Goal: Communication & Community: Share content

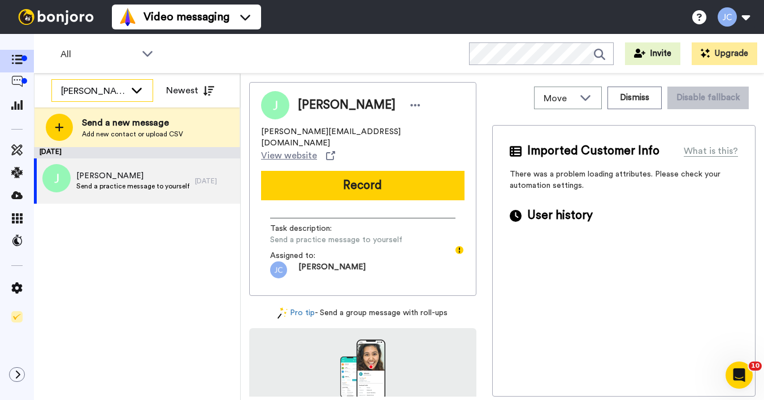
click at [129, 94] on div "[PERSON_NAME] Cataluña" at bounding box center [102, 91] width 101 height 23
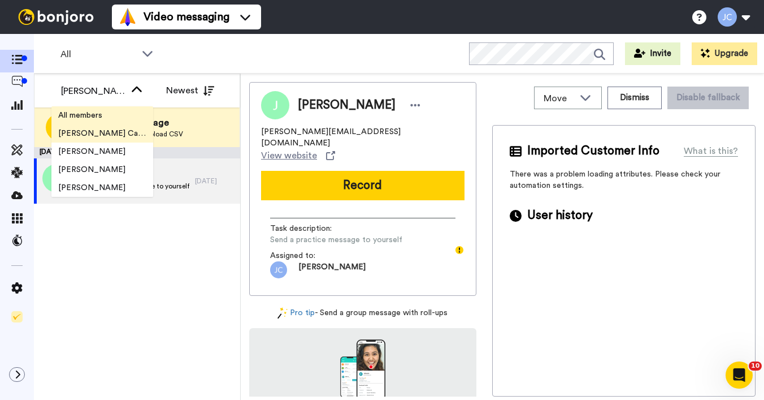
click at [106, 121] on li "All members" at bounding box center [102, 115] width 102 height 18
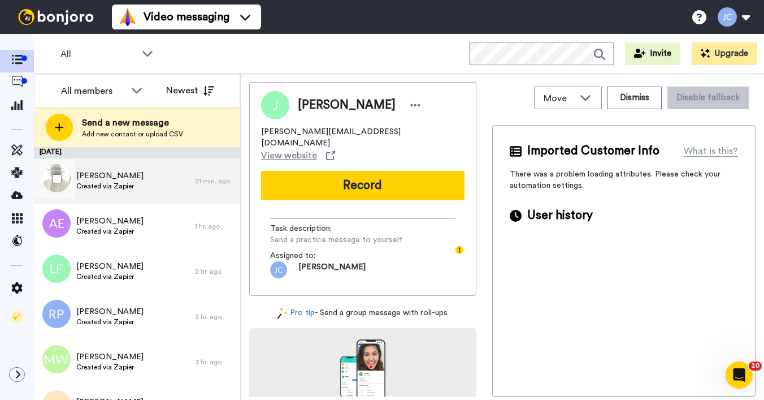
click at [103, 183] on span "Created via Zapier" at bounding box center [109, 185] width 67 height 9
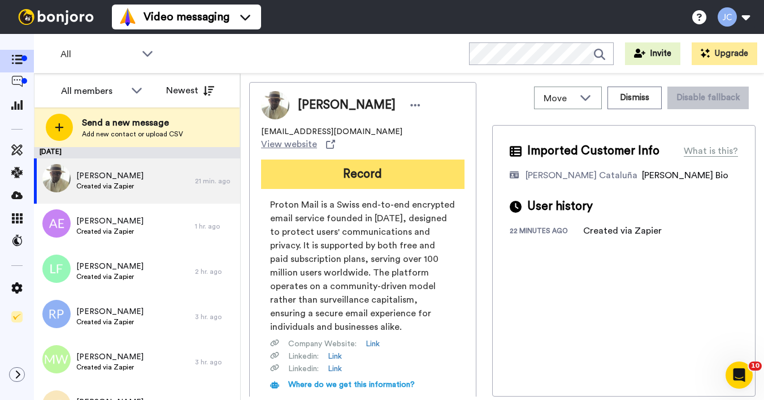
click at [301, 171] on button "Record" at bounding box center [362, 173] width 203 height 29
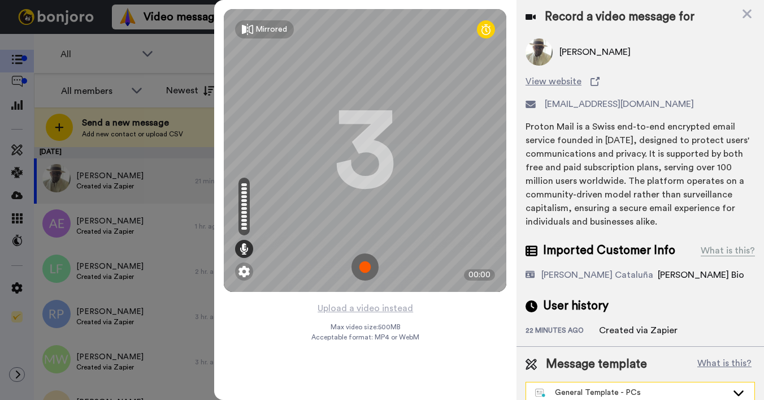
click at [732, 391] on icon at bounding box center [739, 392] width 14 height 11
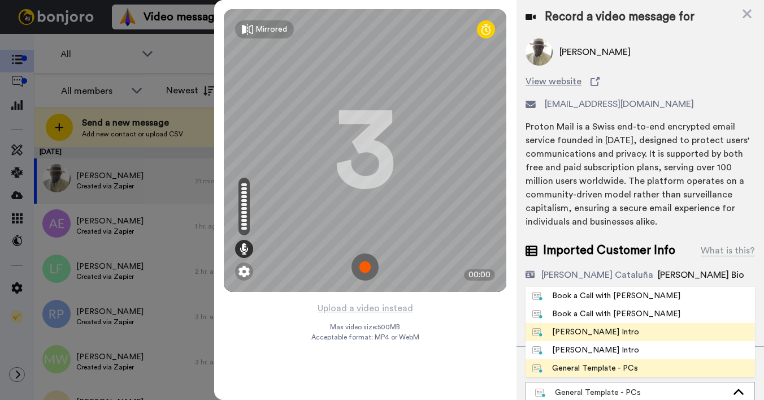
click at [566, 336] on div "Josephine Bonjoro Intro" at bounding box center [585, 331] width 107 height 11
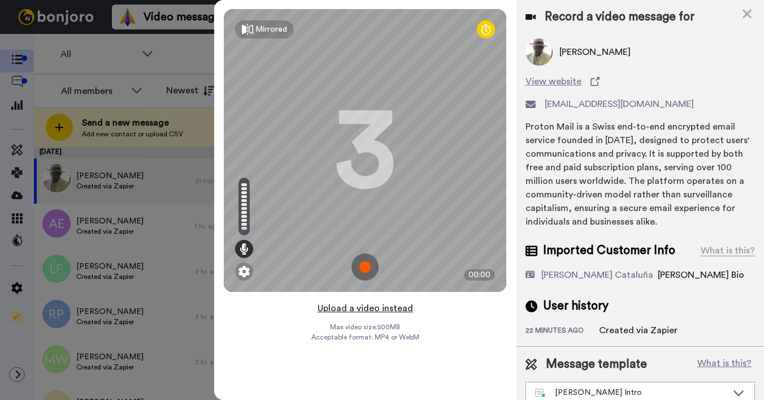
click at [362, 309] on button "Upload a video instead" at bounding box center [365, 308] width 102 height 15
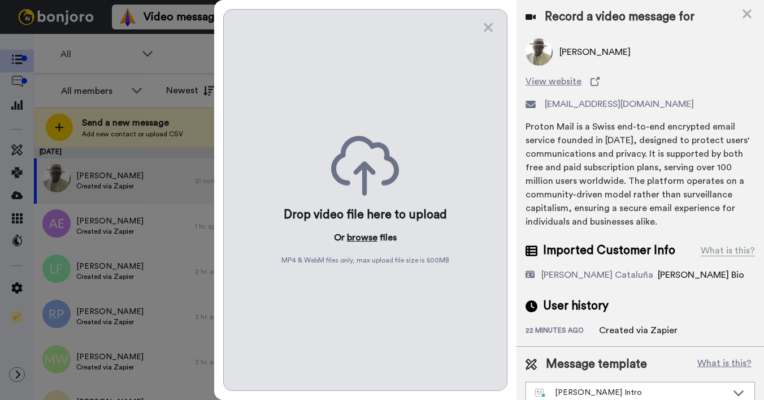
click at [358, 239] on button "browse" at bounding box center [362, 238] width 31 height 14
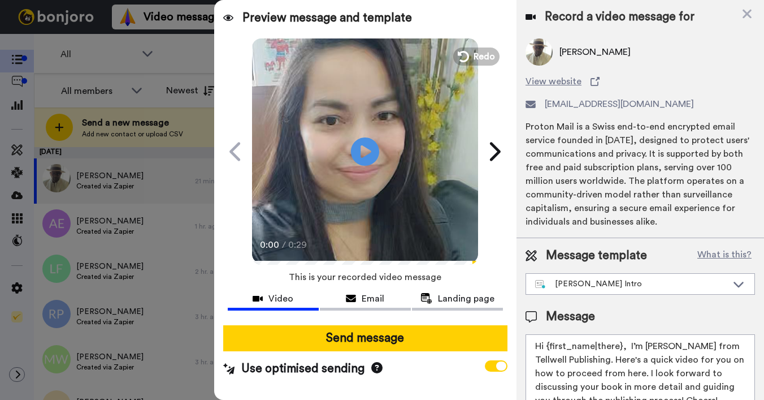
drag, startPoint x: 547, startPoint y: 346, endPoint x: 621, endPoint y: 348, distance: 74.6
click at [621, 348] on textarea "Hi {first_name|there}, I’m Joe from Tellwell Publishing. Here's a quick video f…" at bounding box center [640, 385] width 229 height 102
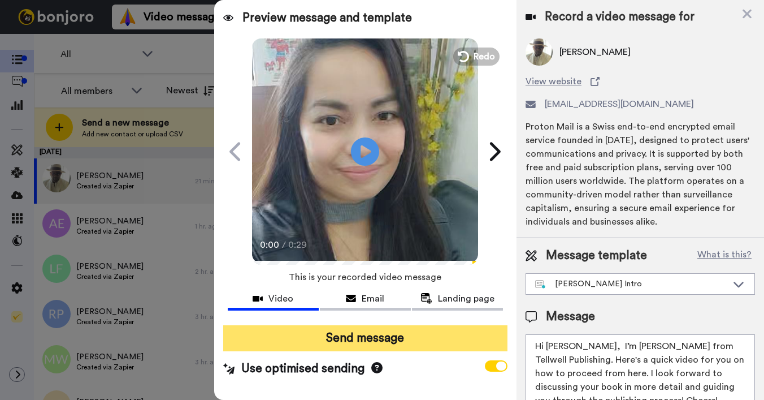
type textarea "Hi Kevin, I’m Joe from Tellwell Publishing. Here's a quick video for you on how…"
click at [423, 340] on button "Send message" at bounding box center [365, 338] width 284 height 26
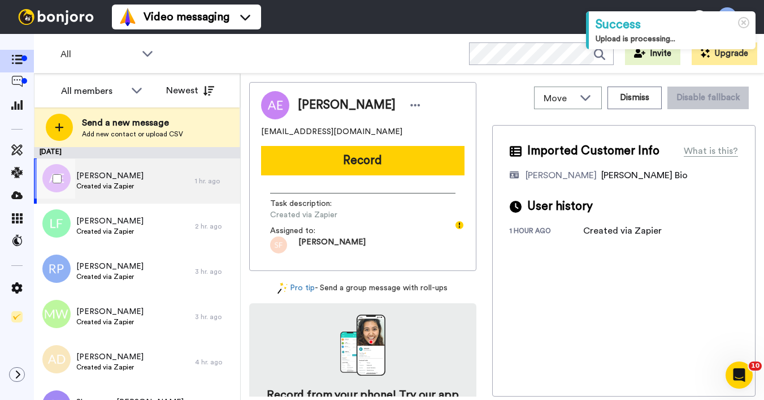
click at [133, 179] on div "[PERSON_NAME] Created via Zapier" at bounding box center [114, 180] width 161 height 45
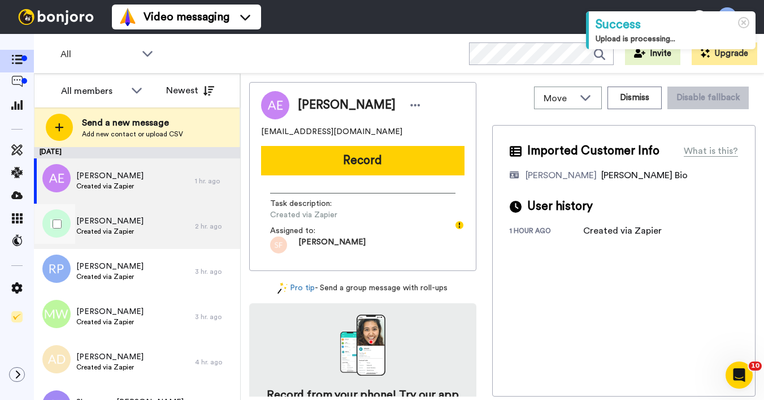
click at [116, 232] on span "Created via Zapier" at bounding box center [109, 231] width 67 height 9
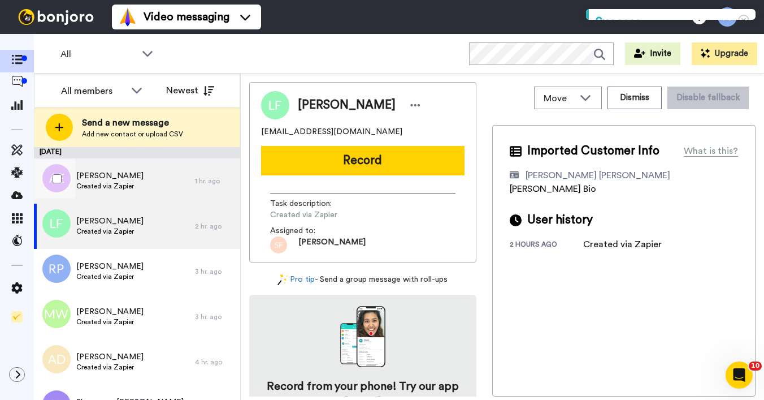
click at [138, 176] on div "[PERSON_NAME] Created via Zapier" at bounding box center [114, 180] width 161 height 45
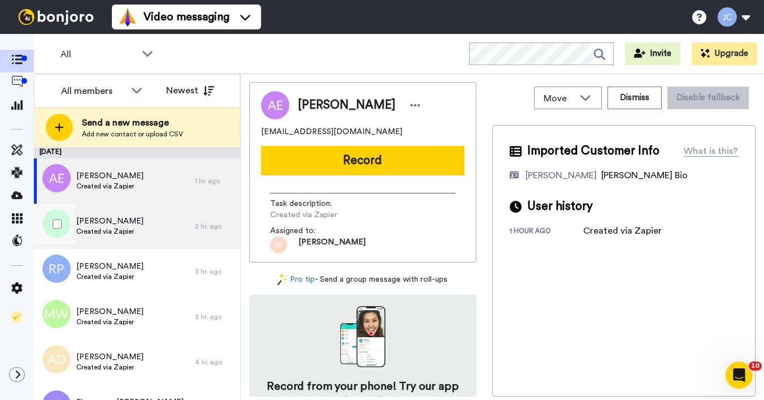
click at [124, 221] on span "[PERSON_NAME]" at bounding box center [109, 220] width 67 height 11
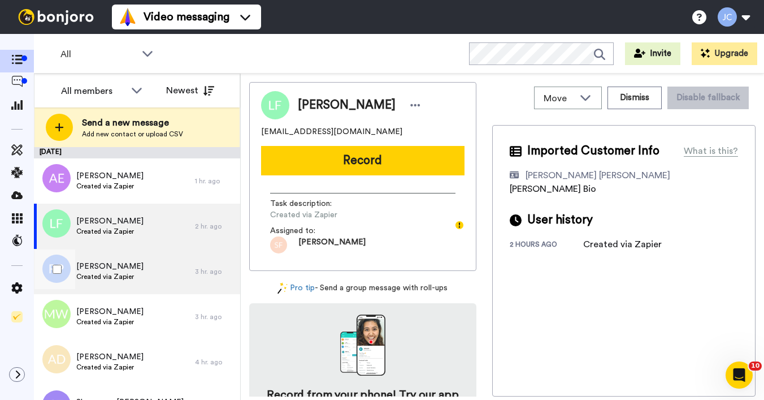
click at [116, 272] on span "Created via Zapier" at bounding box center [109, 276] width 67 height 9
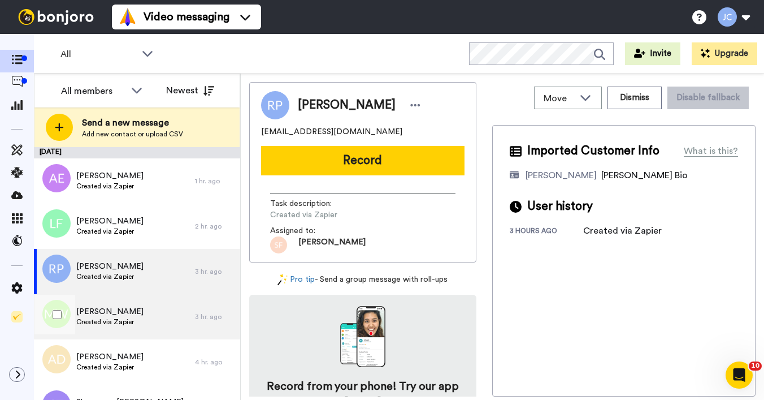
click at [110, 315] on span "[PERSON_NAME]" at bounding box center [109, 311] width 67 height 11
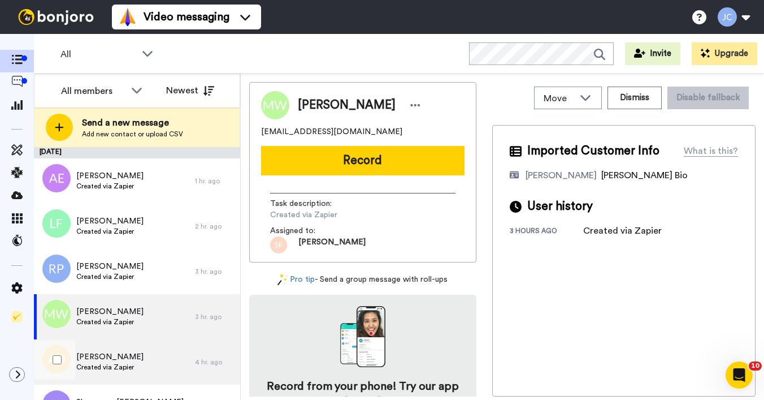
click at [107, 350] on div "[PERSON_NAME] Created via Zapier" at bounding box center [114, 361] width 161 height 45
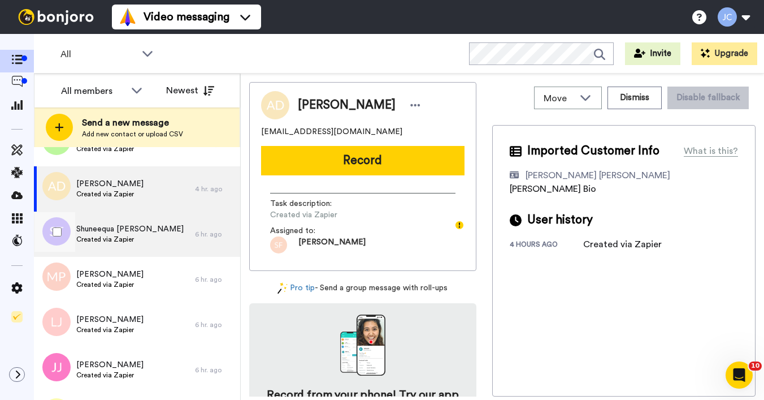
scroll to position [177, 0]
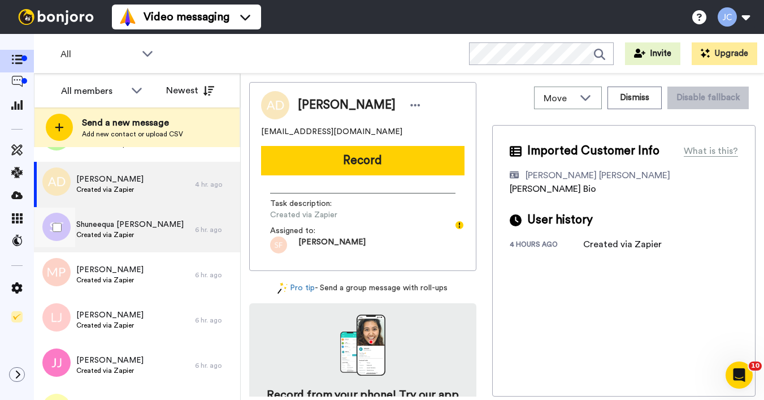
click at [112, 240] on div "Shuneequa [PERSON_NAME] Created via Zapier" at bounding box center [129, 229] width 107 height 21
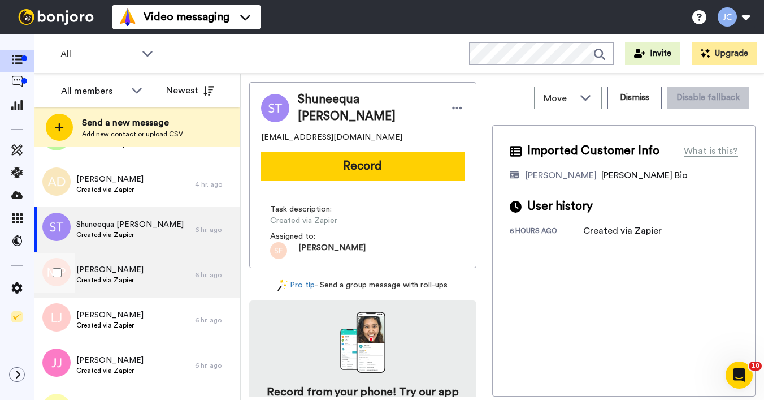
click at [107, 275] on span "[PERSON_NAME]" at bounding box center [109, 269] width 67 height 11
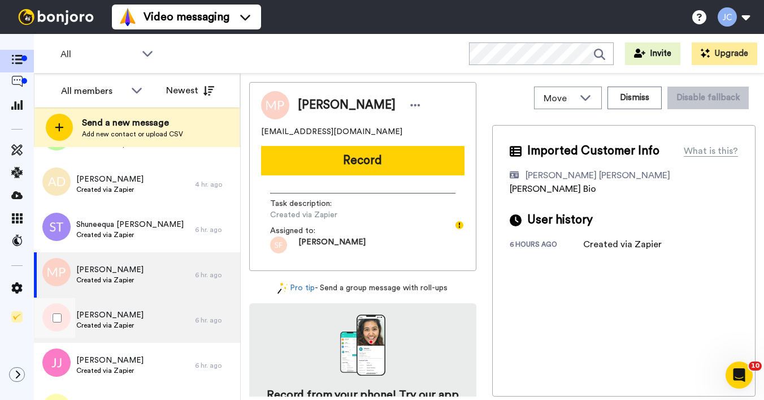
click at [112, 314] on span "[PERSON_NAME]" at bounding box center [109, 314] width 67 height 11
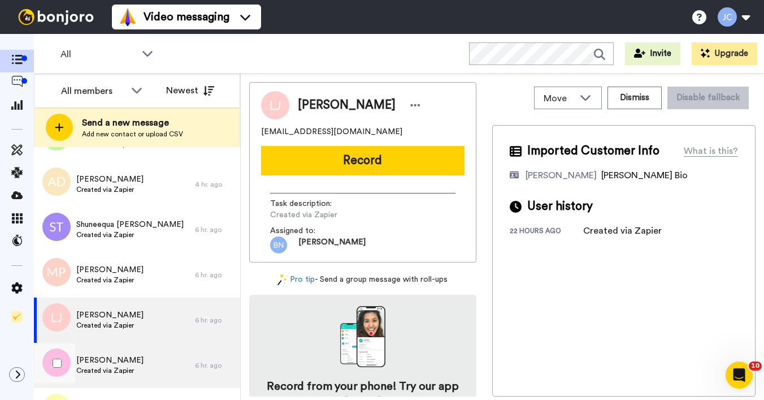
click at [110, 359] on span "[PERSON_NAME]" at bounding box center [109, 359] width 67 height 11
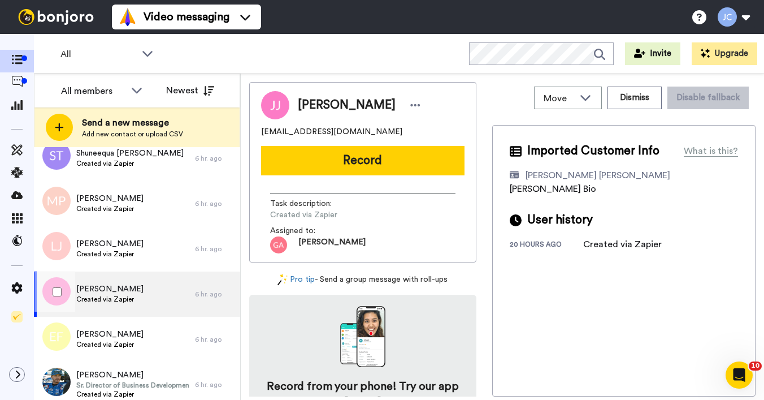
scroll to position [292, 0]
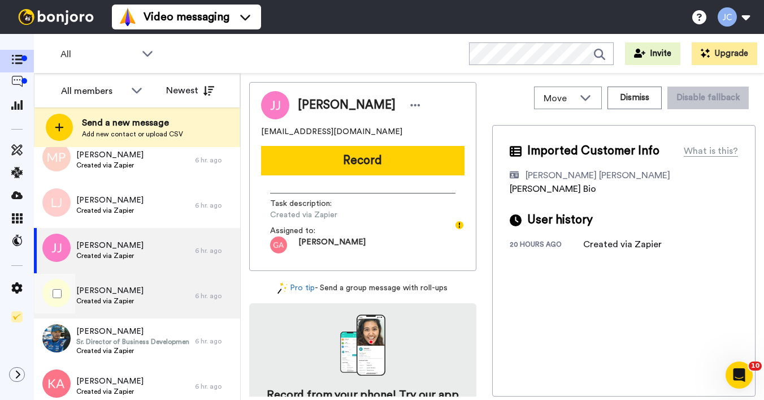
click at [107, 296] on span "[PERSON_NAME]" at bounding box center [109, 290] width 67 height 11
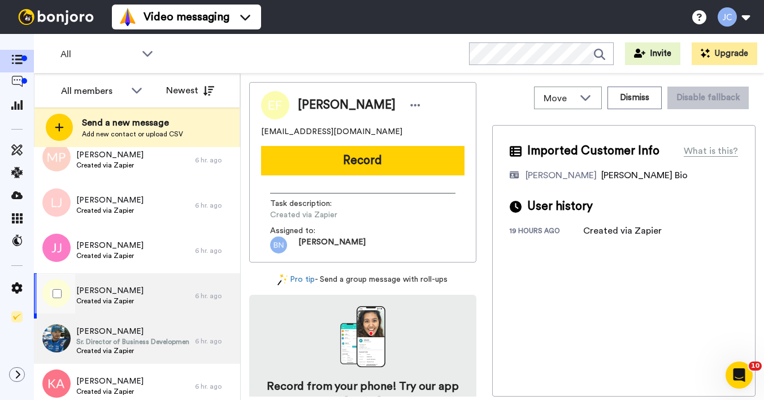
click at [109, 341] on span "Sr. Director of Business Development" at bounding box center [132, 341] width 113 height 9
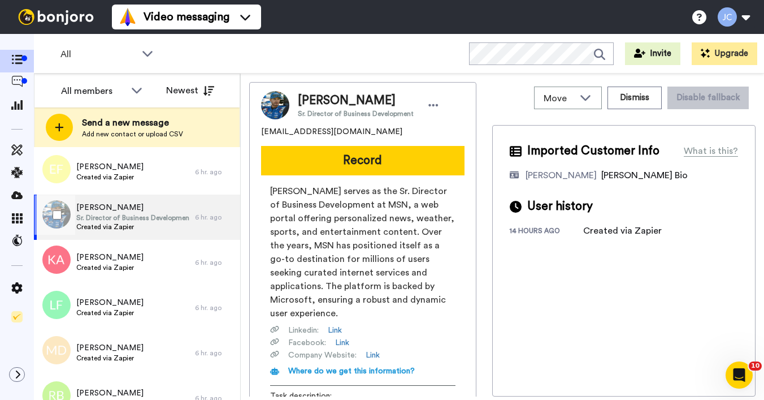
scroll to position [482, 0]
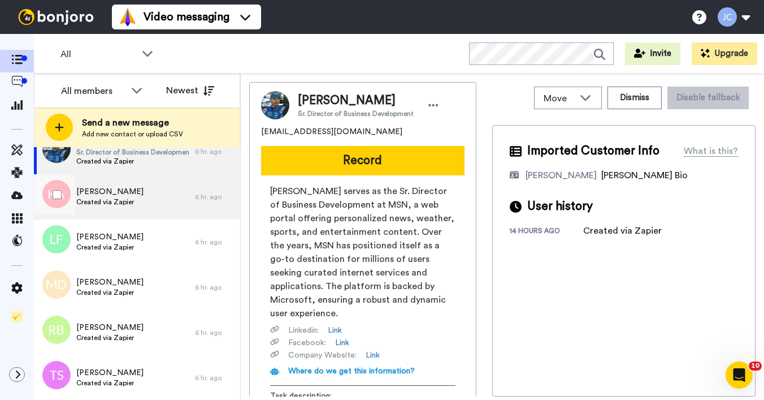
click at [124, 201] on span "Created via Zapier" at bounding box center [109, 201] width 67 height 9
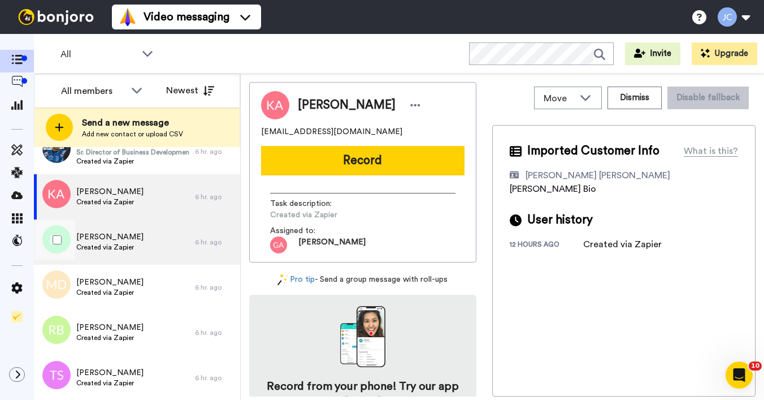
click at [117, 233] on span "[PERSON_NAME]" at bounding box center [109, 236] width 67 height 11
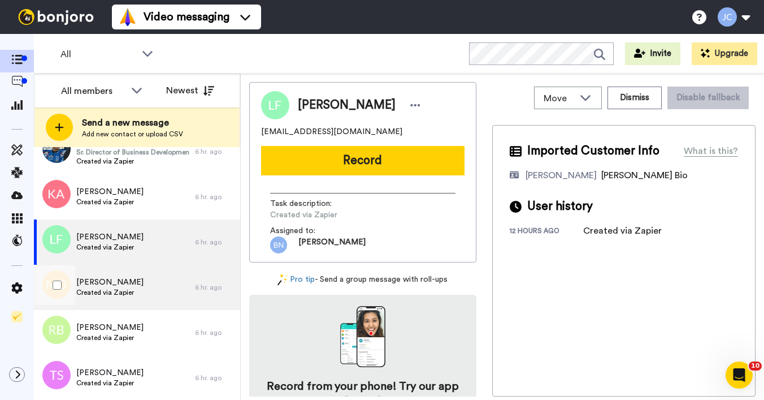
click at [114, 278] on span "[PERSON_NAME]" at bounding box center [109, 281] width 67 height 11
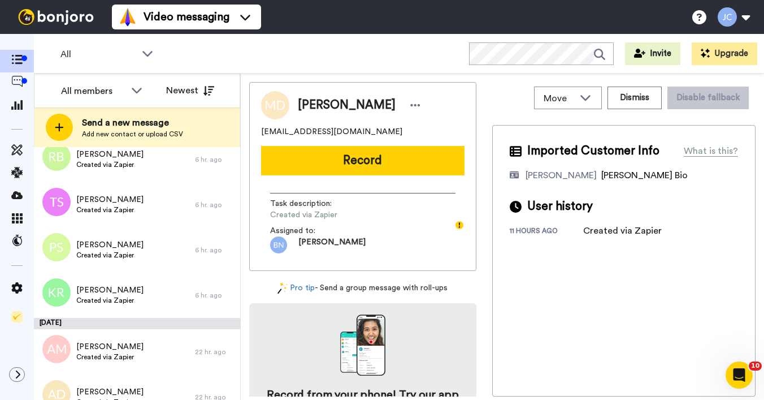
scroll to position [667, 0]
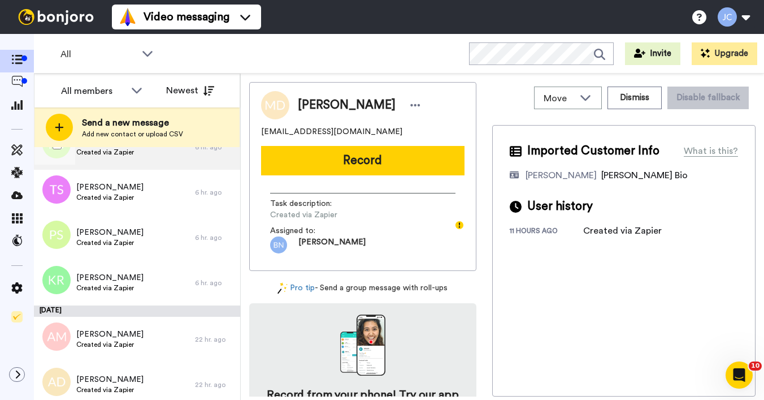
click at [110, 154] on span "Created via Zapier" at bounding box center [109, 152] width 67 height 9
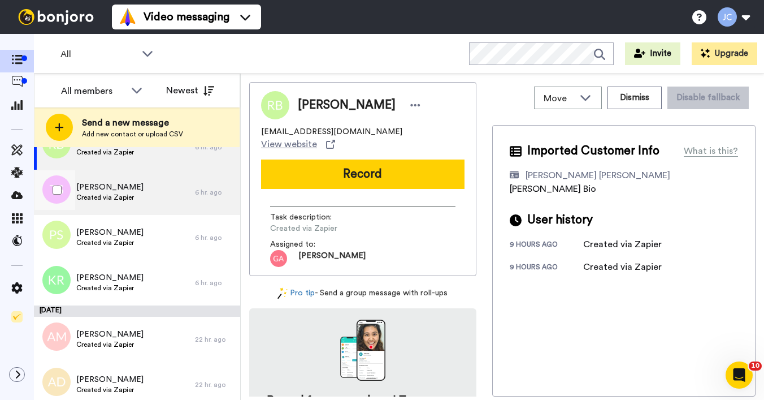
click at [111, 196] on span "Created via Zapier" at bounding box center [109, 197] width 67 height 9
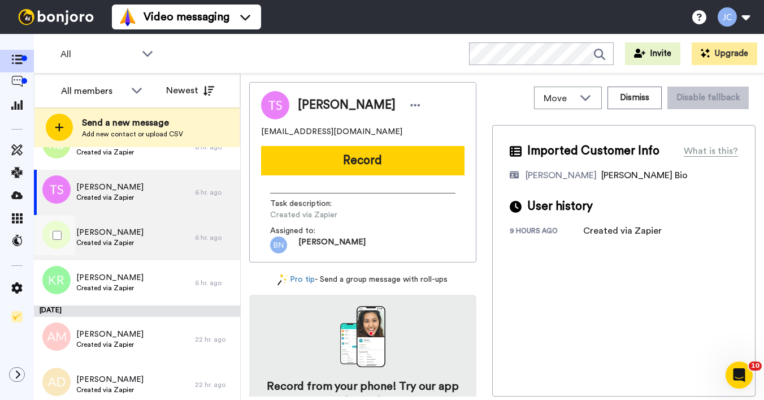
click at [109, 239] on span "Created via Zapier" at bounding box center [109, 242] width 67 height 9
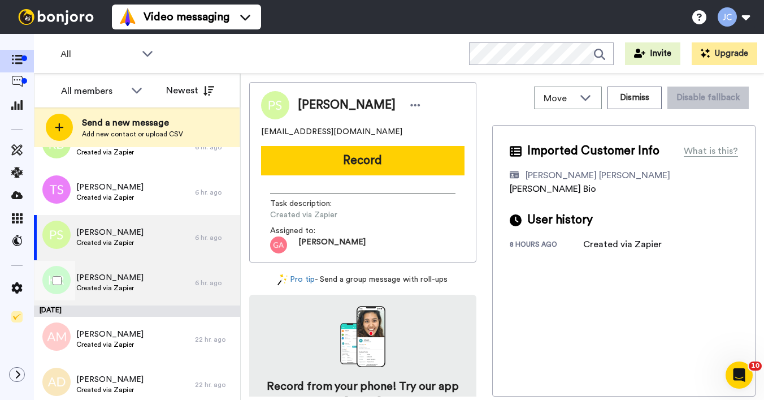
click at [113, 279] on span "[PERSON_NAME]" at bounding box center [109, 277] width 67 height 11
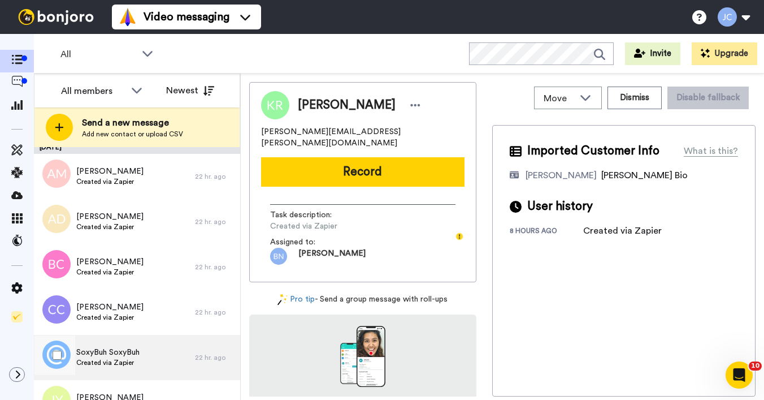
scroll to position [816, 0]
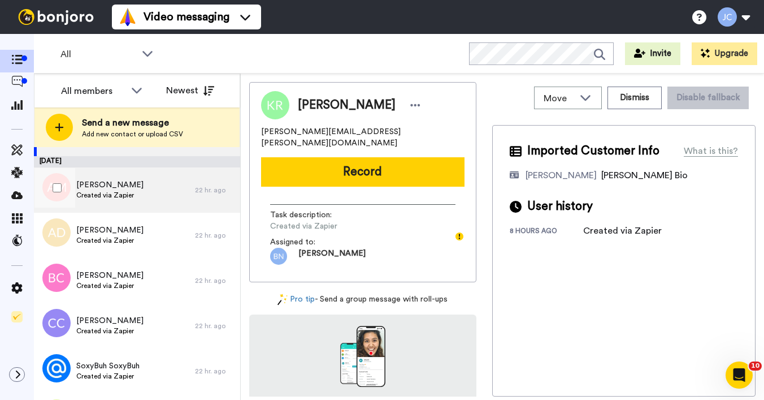
click at [109, 193] on span "Created via Zapier" at bounding box center [109, 194] width 67 height 9
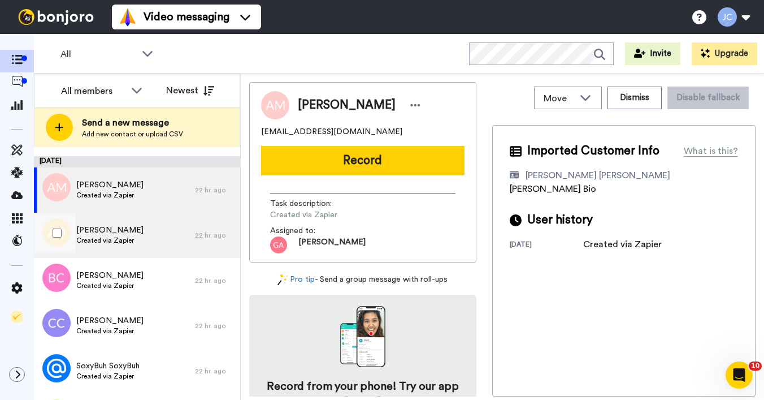
click at [109, 236] on span "Created via Zapier" at bounding box center [109, 240] width 67 height 9
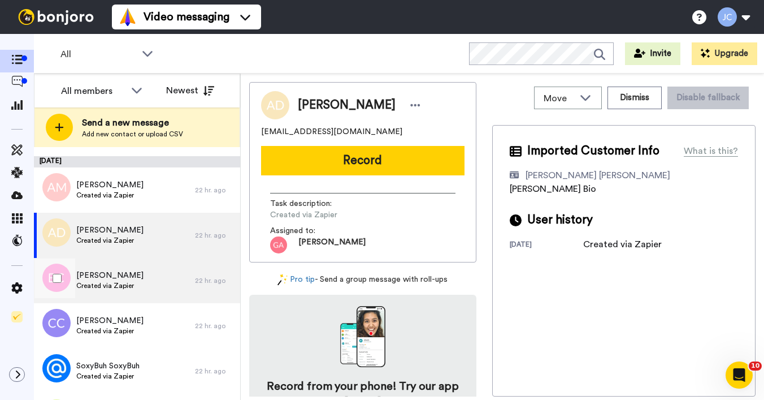
click at [114, 283] on span "Created via Zapier" at bounding box center [109, 285] width 67 height 9
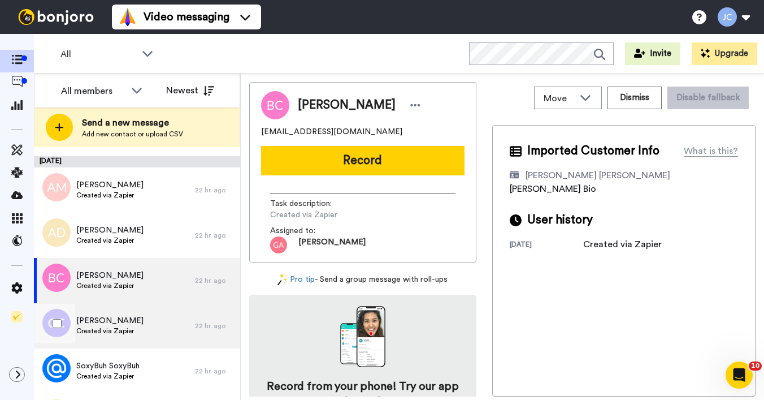
click at [115, 318] on span "[PERSON_NAME]" at bounding box center [109, 320] width 67 height 11
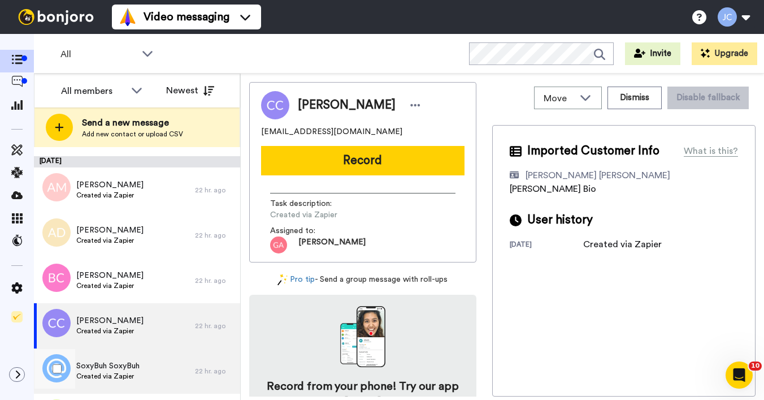
click at [118, 358] on div "SoxyBuh SoxyBuh Created via Zapier" at bounding box center [114, 370] width 161 height 45
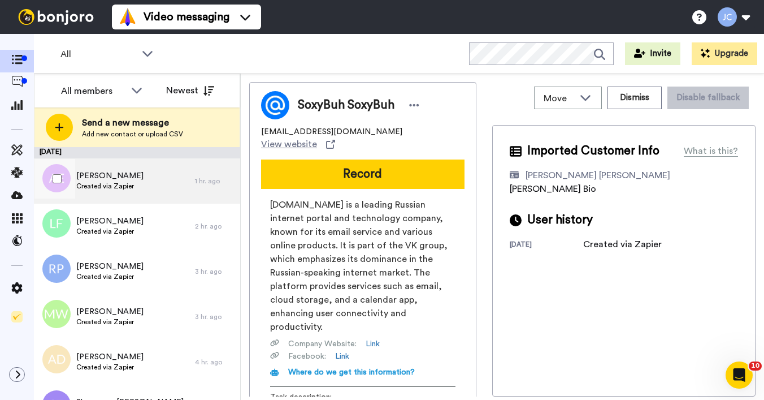
click at [104, 177] on span "[PERSON_NAME]" at bounding box center [109, 175] width 67 height 11
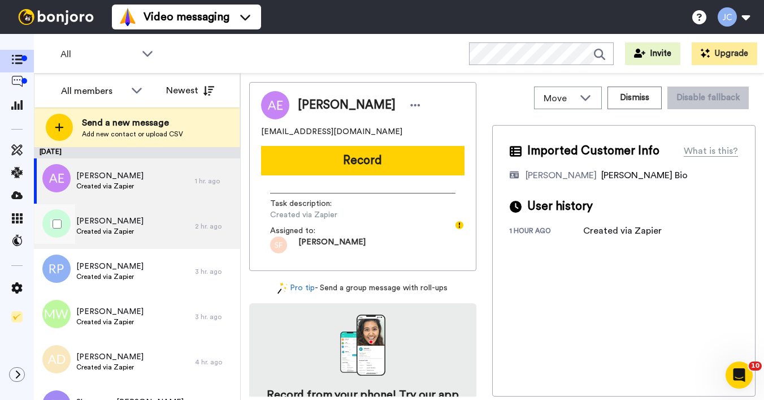
click at [114, 240] on div "[PERSON_NAME] Created via Zapier" at bounding box center [114, 225] width 161 height 45
